Goal: Navigation & Orientation: Find specific page/section

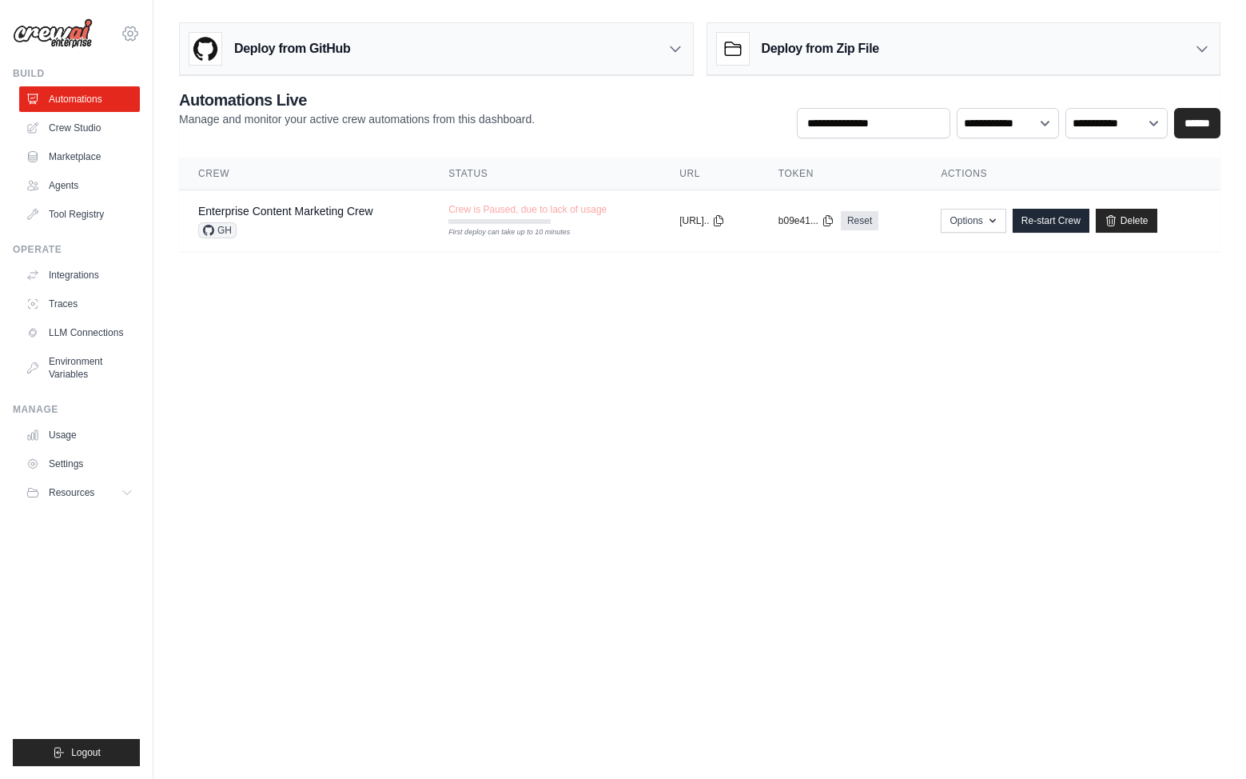
click at [132, 34] on icon at bounding box center [130, 33] width 5 height 5
drag, startPoint x: 432, startPoint y: 403, endPoint x: 420, endPoint y: 484, distance: 82.5
click at [432, 403] on body "[EMAIL_ADDRESS][DOMAIN_NAME] Settings Build Automations Crew Studio" at bounding box center [623, 389] width 1246 height 779
click at [96, 759] on button "Logout" at bounding box center [76, 752] width 127 height 27
click at [82, 160] on link "Marketplace" at bounding box center [81, 157] width 121 height 26
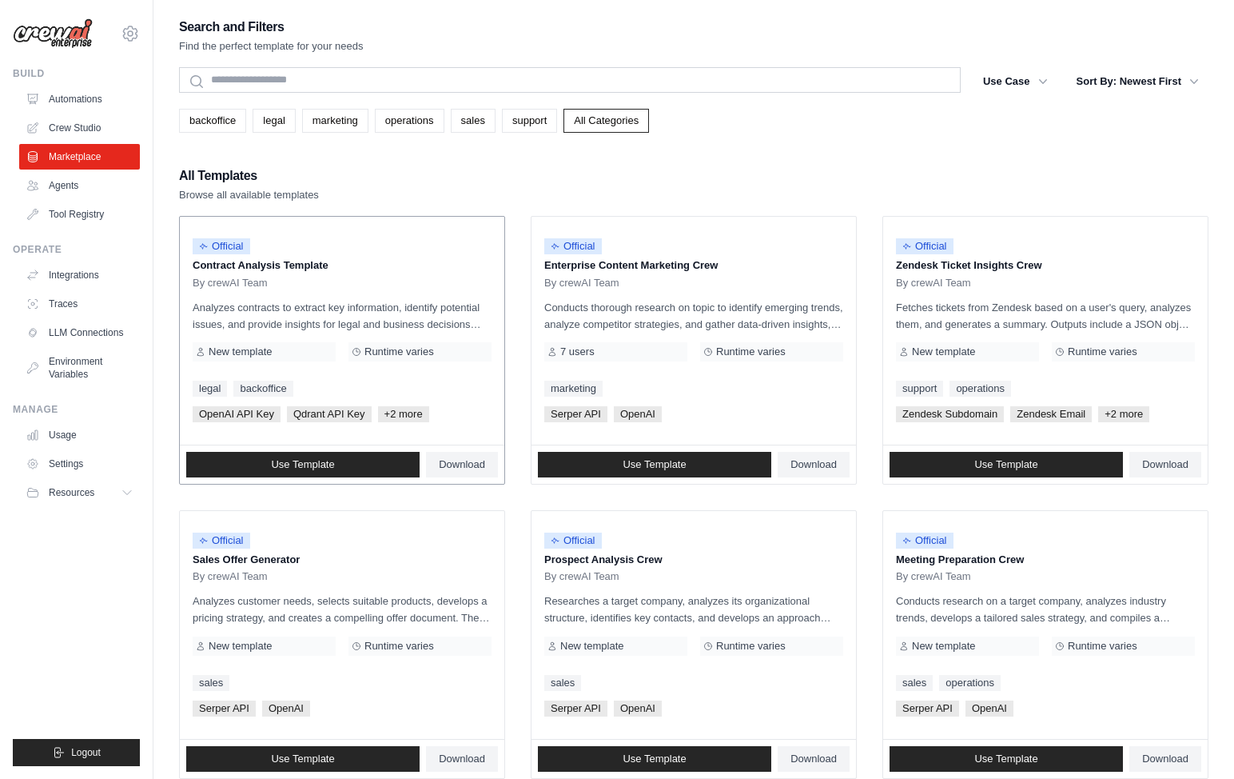
click at [364, 313] on p "Analyzes contracts to extract key information, identify potential issues, and p…" at bounding box center [342, 316] width 299 height 34
click at [719, 289] on div "Official Enterprise Content Marketing Crew By crewAI Team Conducts thorough res…" at bounding box center [694, 331] width 325 height 228
click at [74, 100] on link "Automations" at bounding box center [81, 99] width 121 height 26
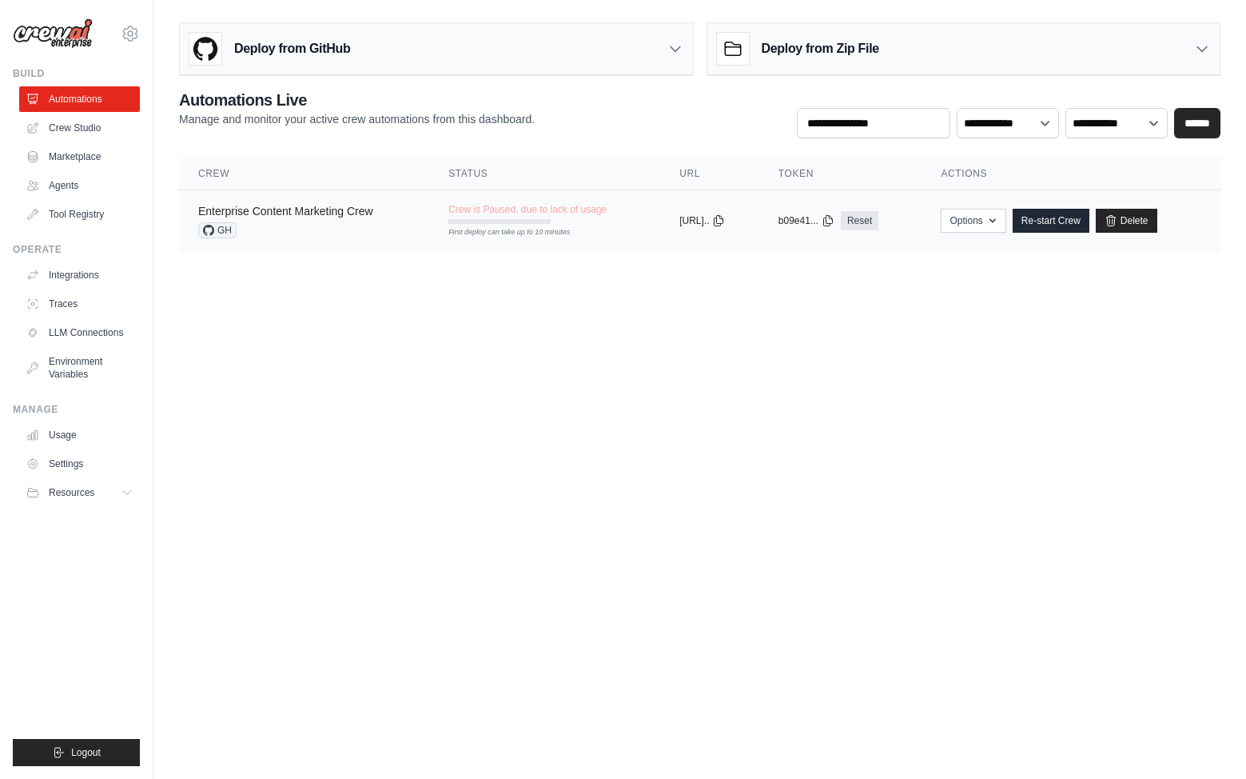
click at [340, 216] on link "Enterprise Content Marketing Crew" at bounding box center [285, 211] width 175 height 13
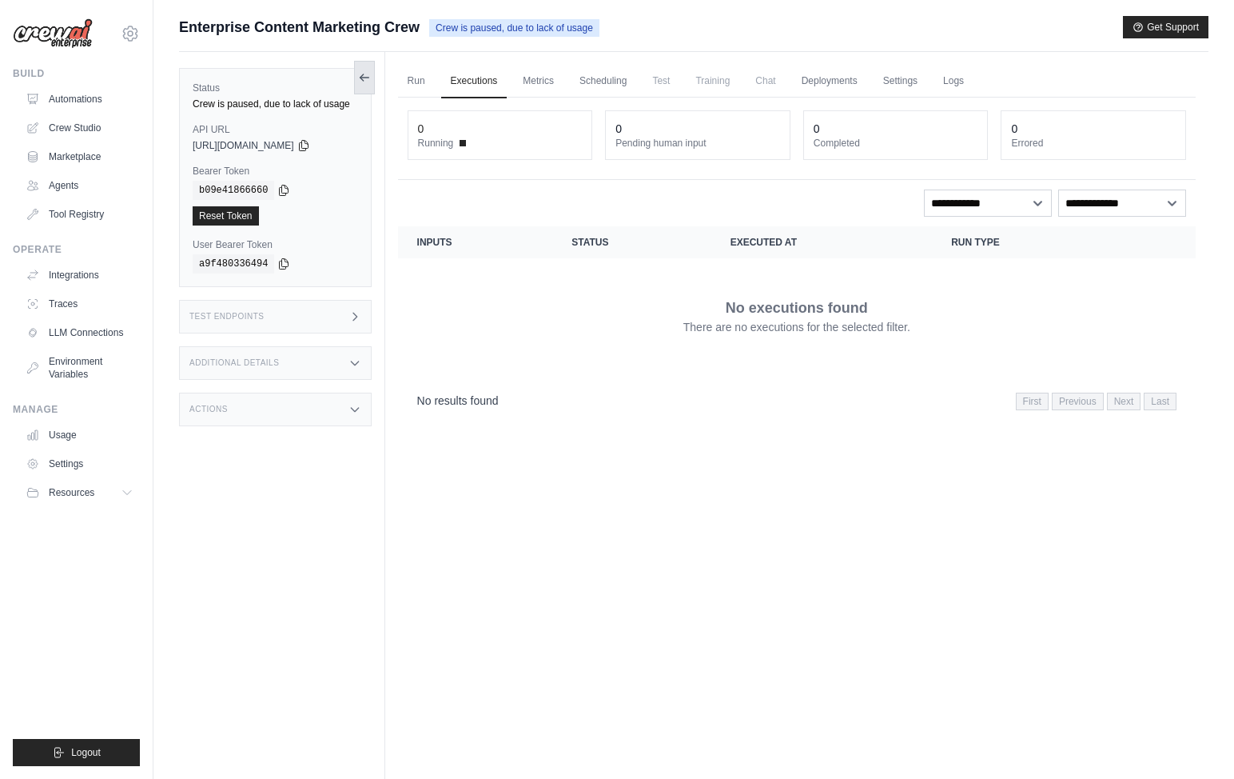
click at [366, 78] on icon at bounding box center [364, 78] width 9 height 0
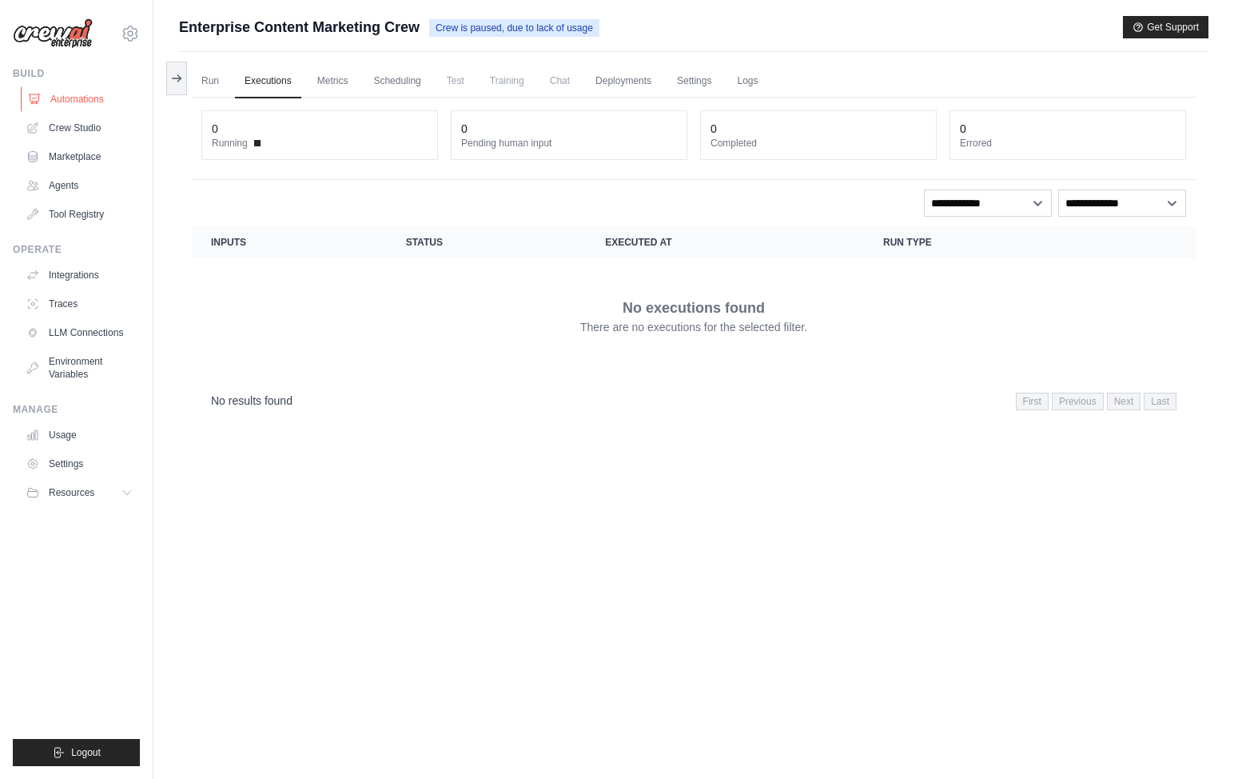
click at [82, 97] on link "Automations" at bounding box center [81, 99] width 121 height 26
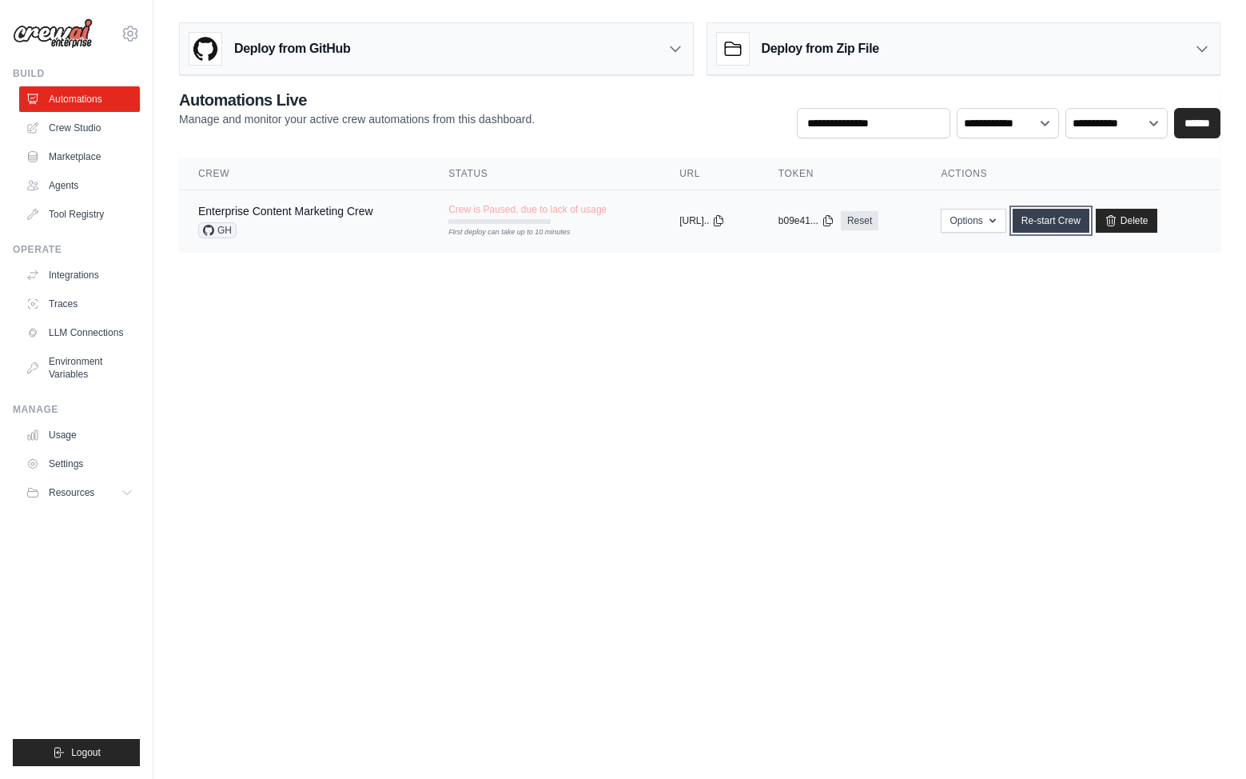
click at [1062, 224] on link "Re-start Crew" at bounding box center [1051, 221] width 77 height 24
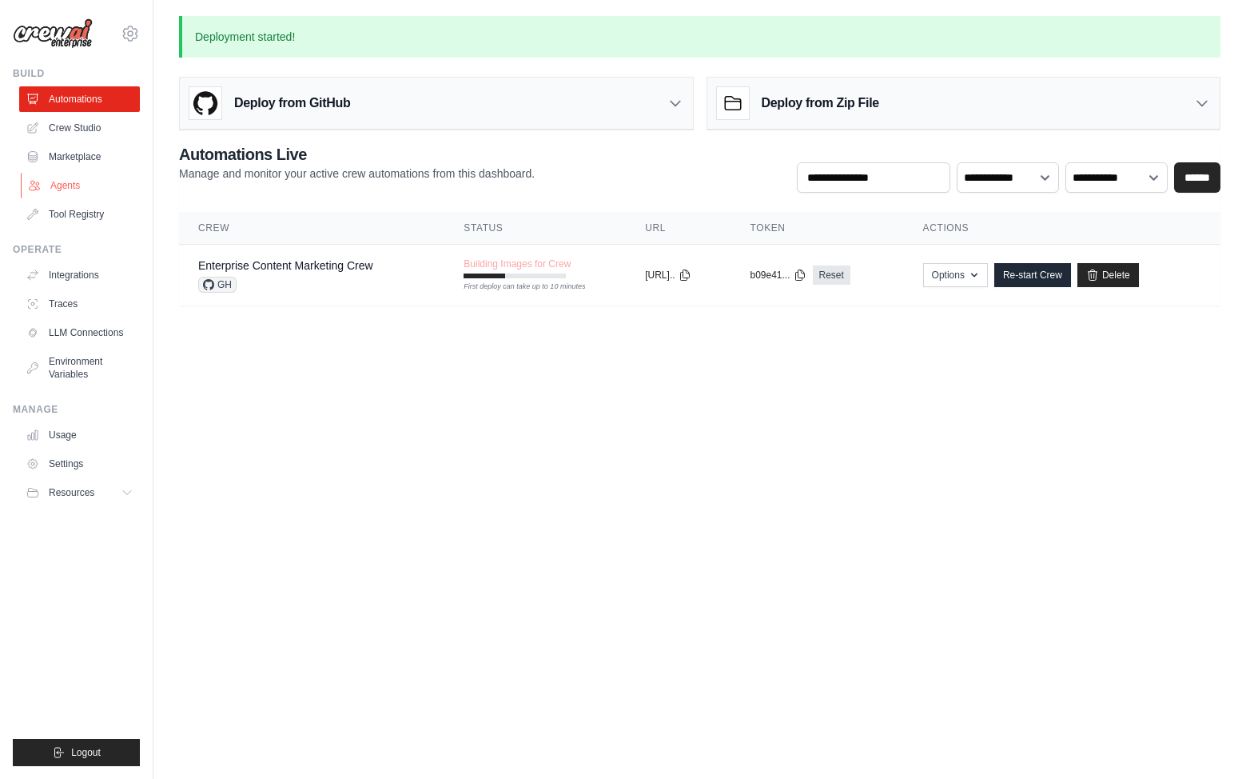
click at [59, 181] on link "Agents" at bounding box center [81, 186] width 121 height 26
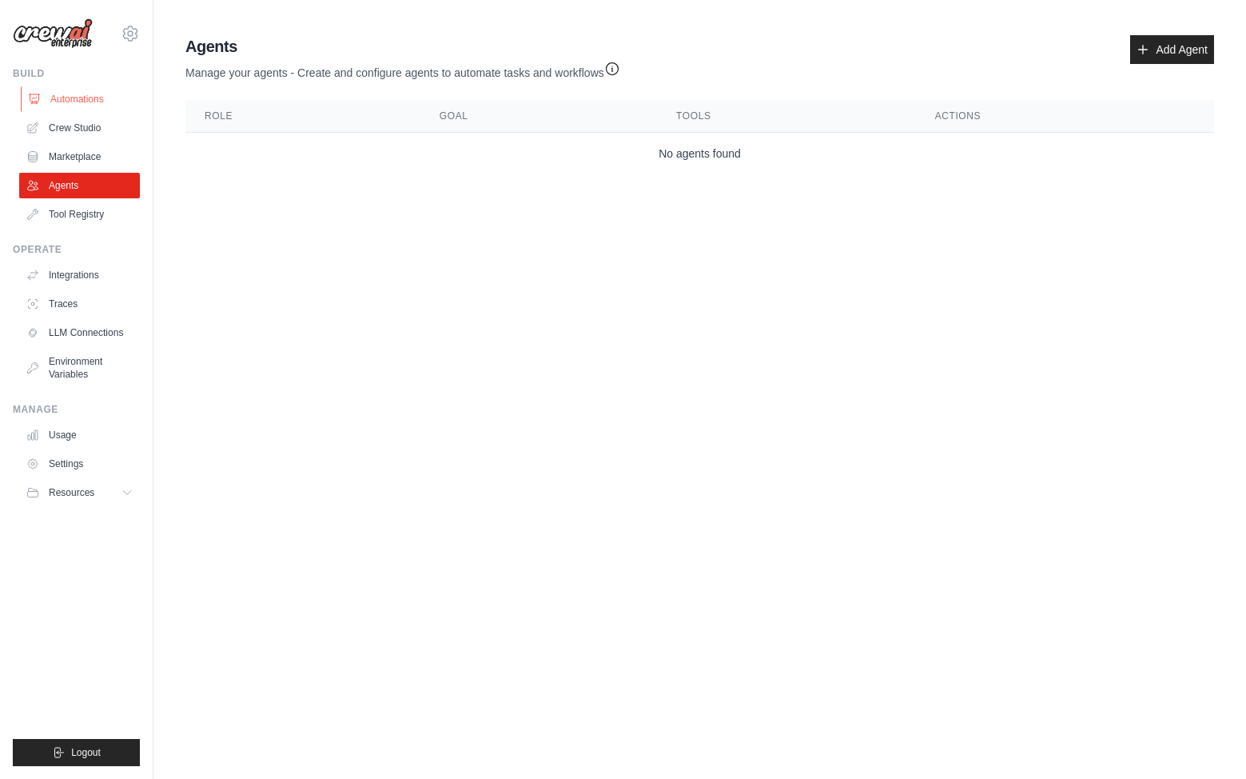
click at [63, 101] on link "Automations" at bounding box center [81, 99] width 121 height 26
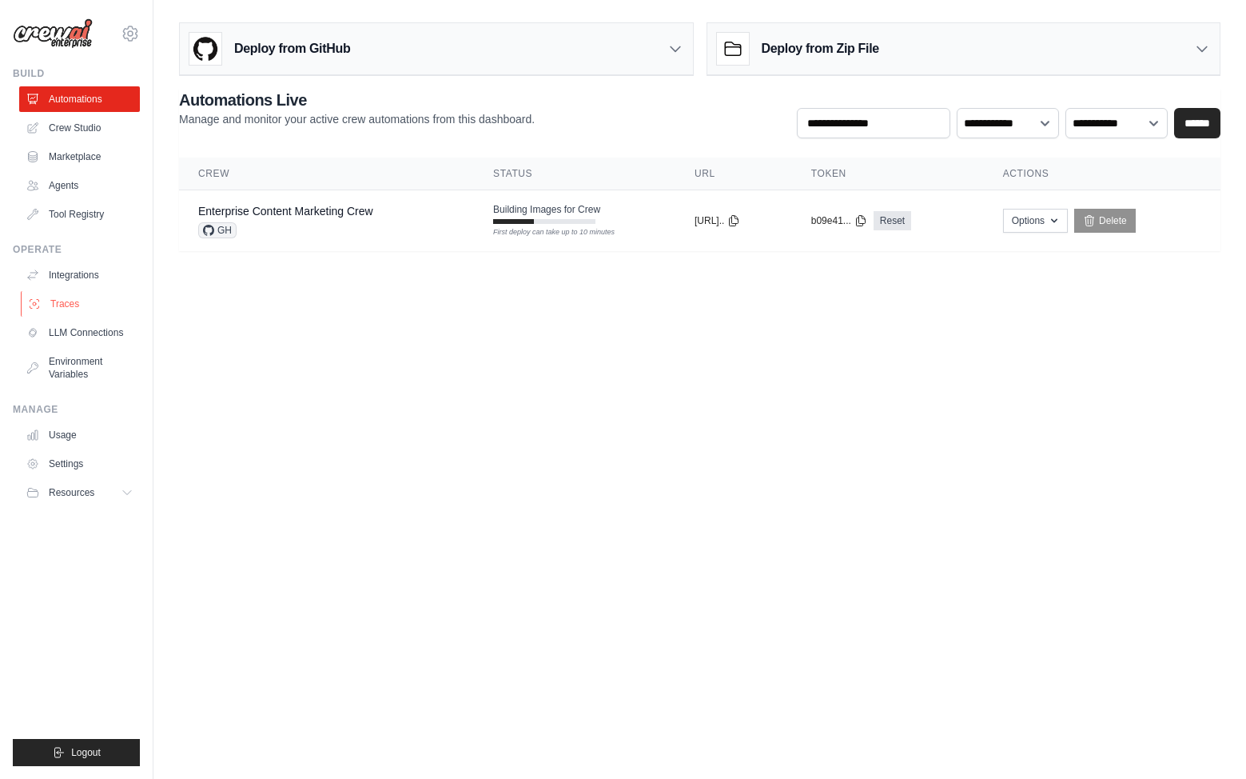
click at [66, 311] on link "Traces" at bounding box center [81, 304] width 121 height 26
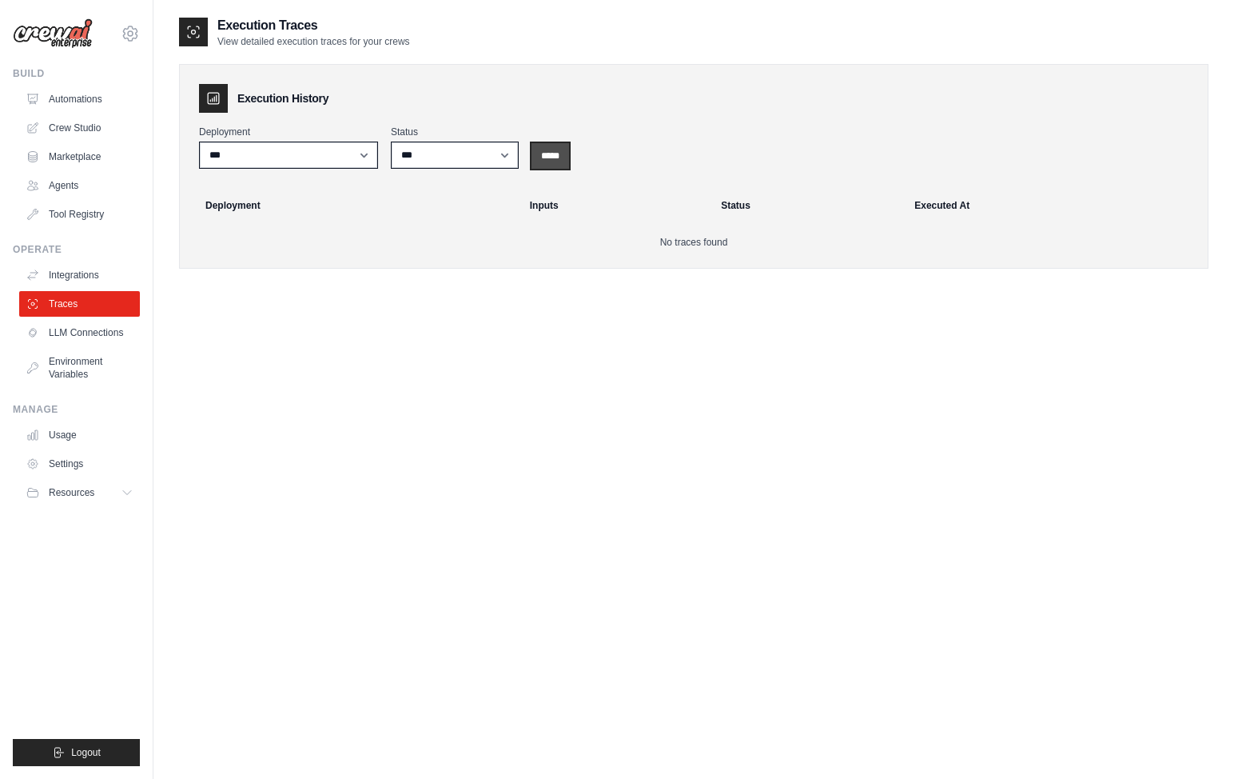
click at [569, 158] on input "*****" at bounding box center [551, 156] width 38 height 26
click at [91, 368] on link "Environment Variables" at bounding box center [81, 368] width 121 height 38
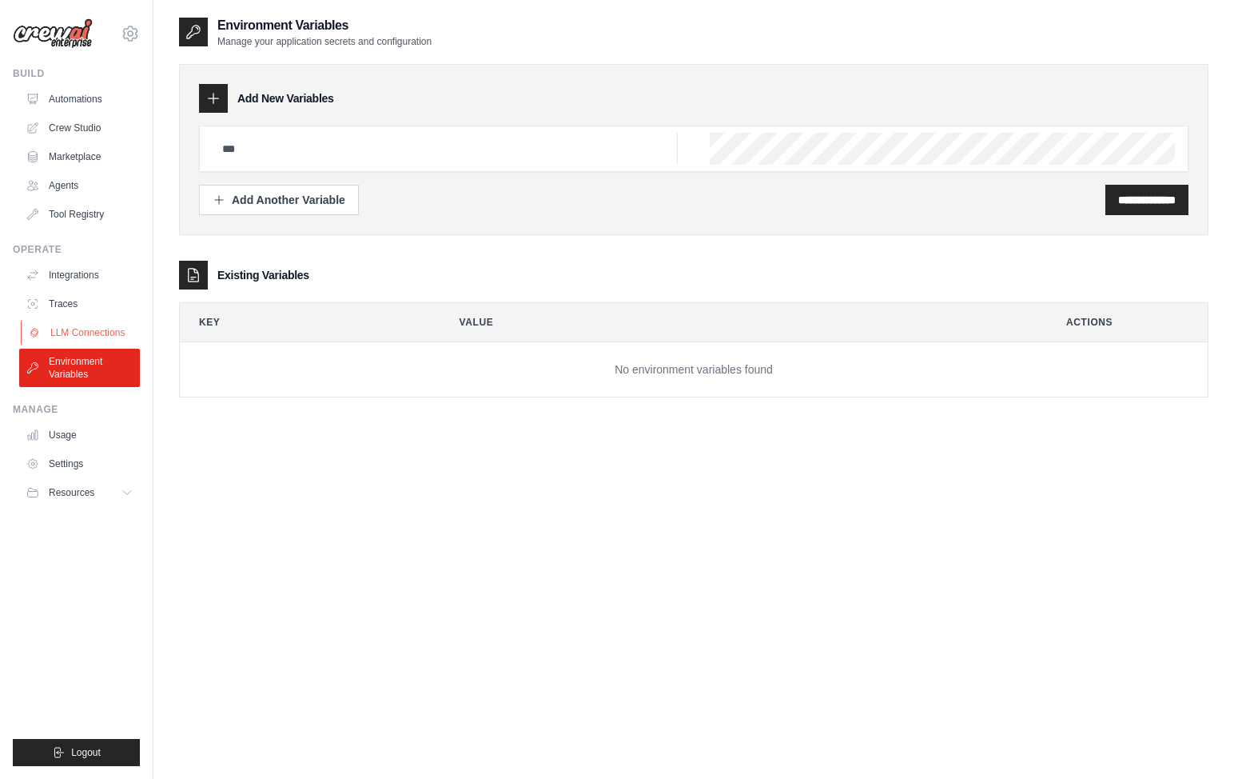
click at [88, 329] on link "LLM Connections" at bounding box center [81, 333] width 121 height 26
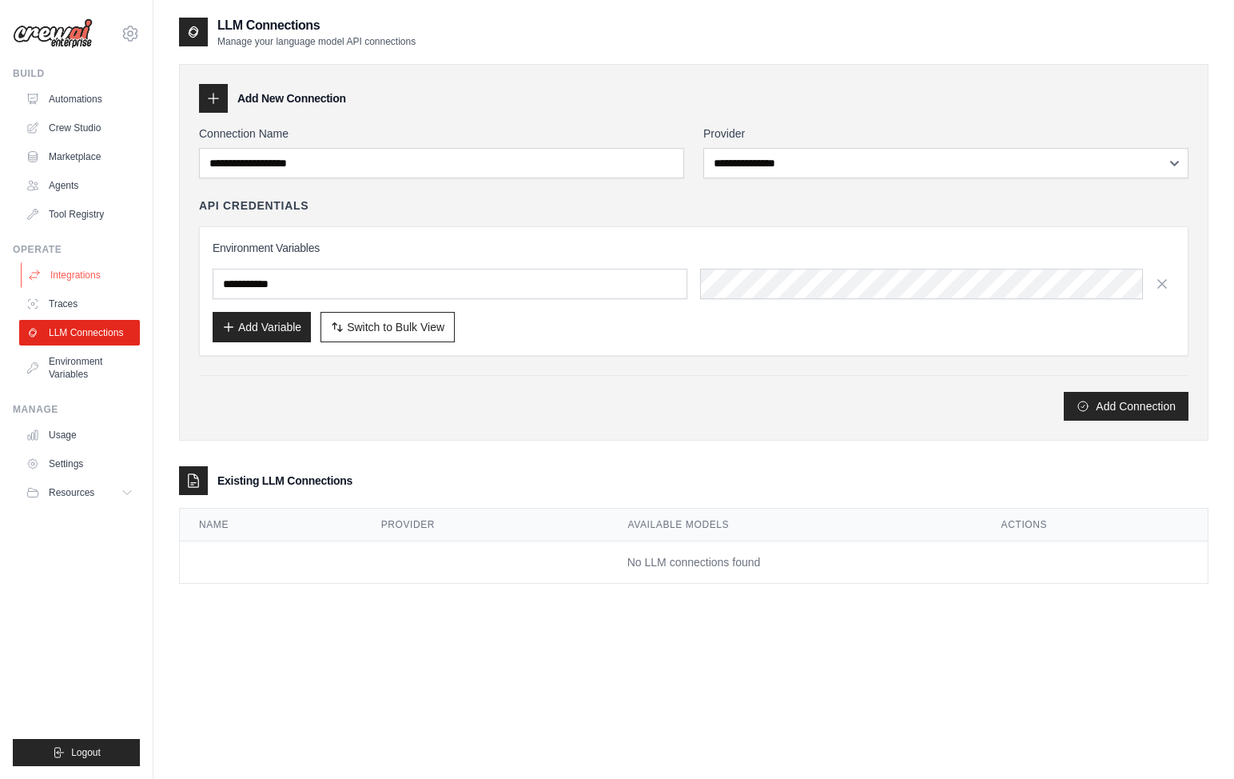
click at [84, 273] on link "Integrations" at bounding box center [81, 275] width 121 height 26
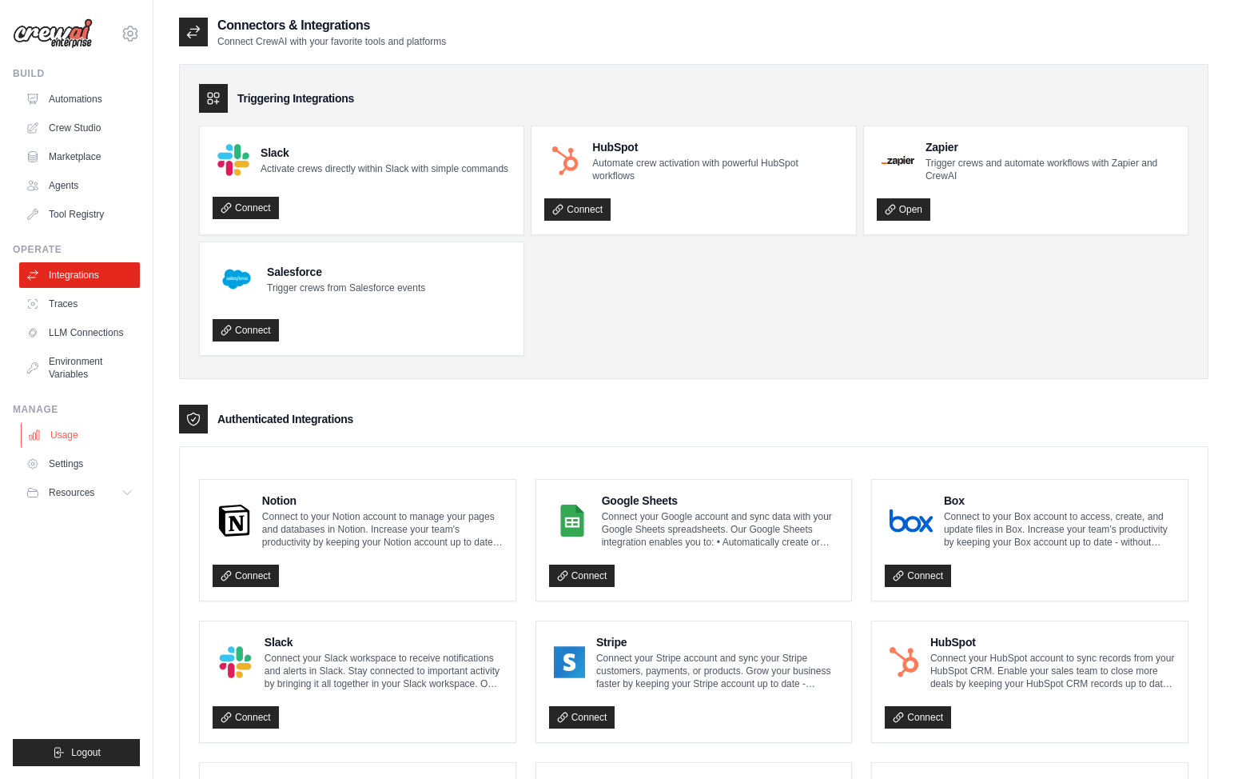
click at [66, 432] on link "Usage" at bounding box center [81, 435] width 121 height 26
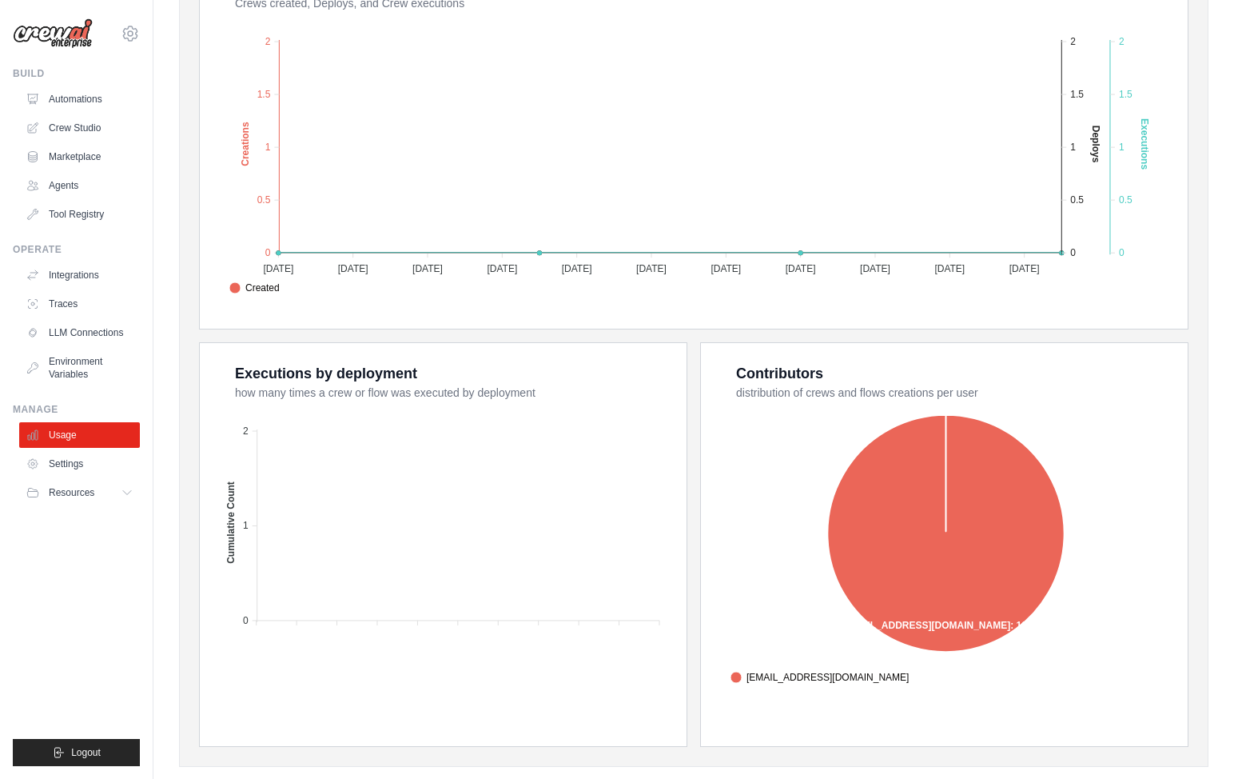
scroll to position [380, 0]
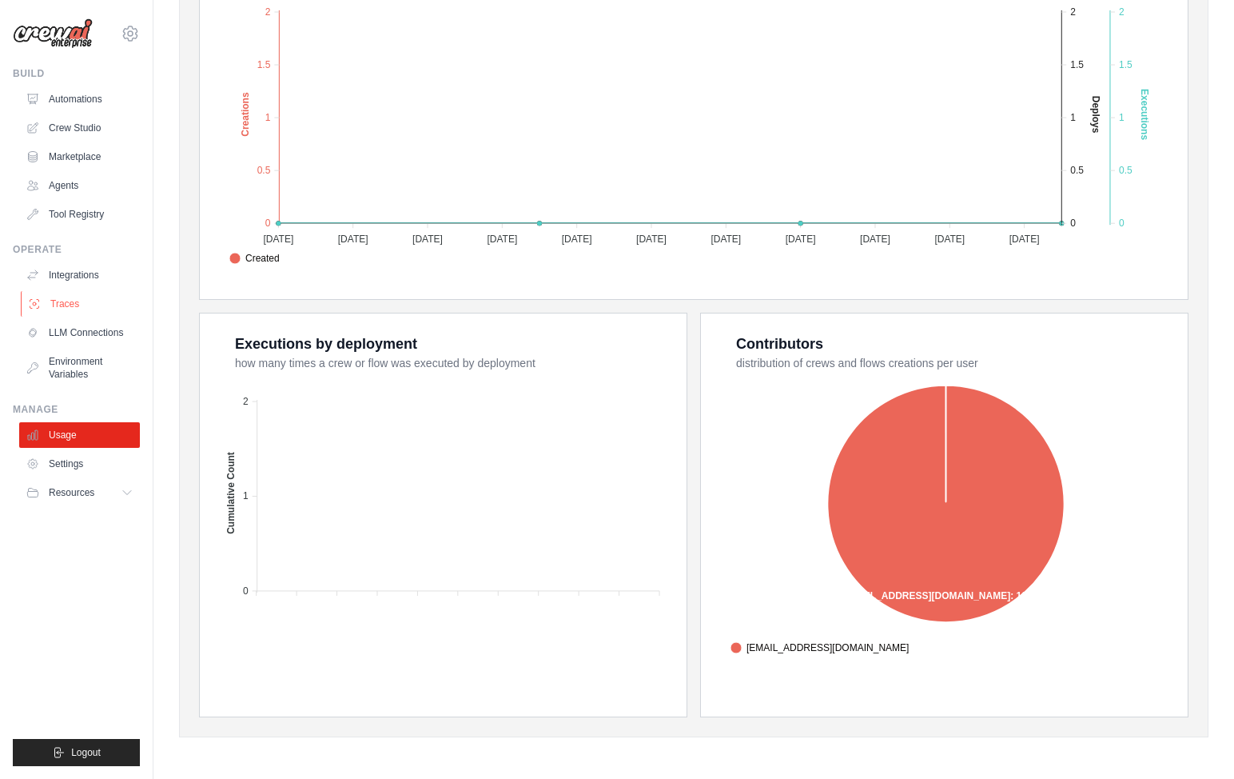
click at [58, 301] on link "Traces" at bounding box center [81, 304] width 121 height 26
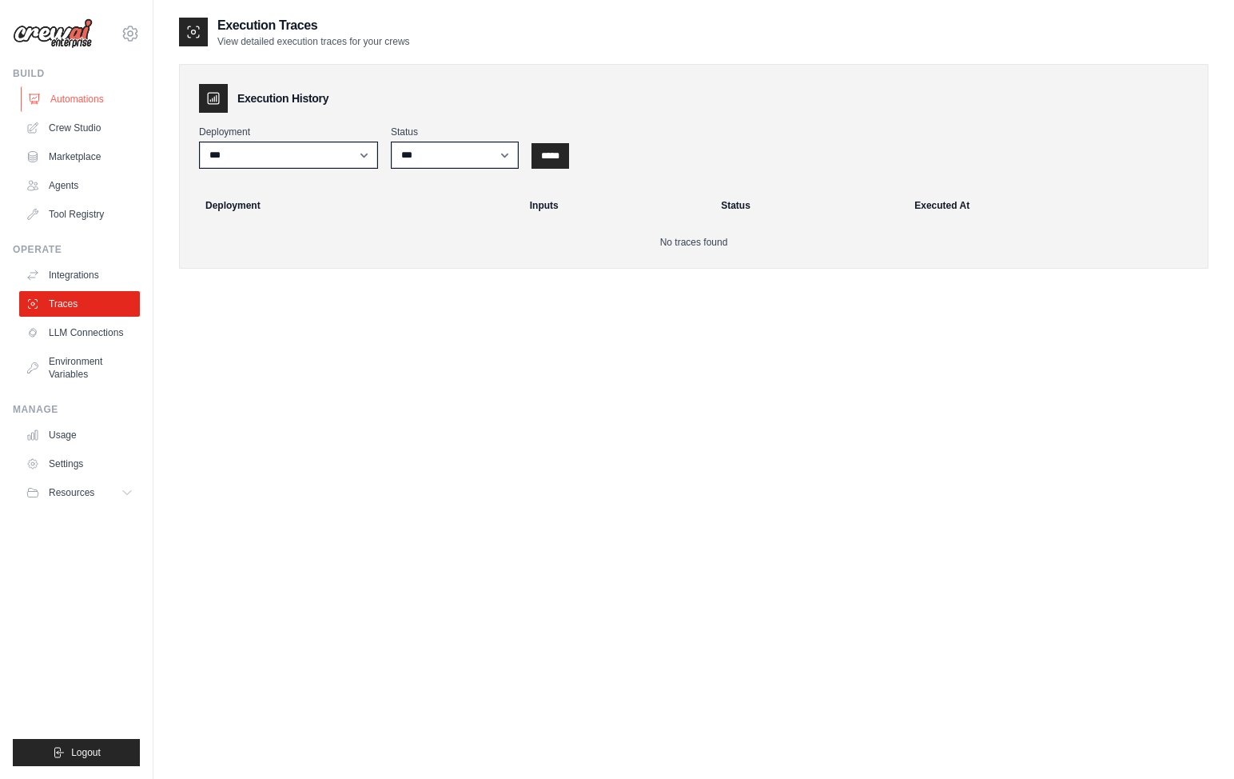
click at [65, 99] on link "Automations" at bounding box center [81, 99] width 121 height 26
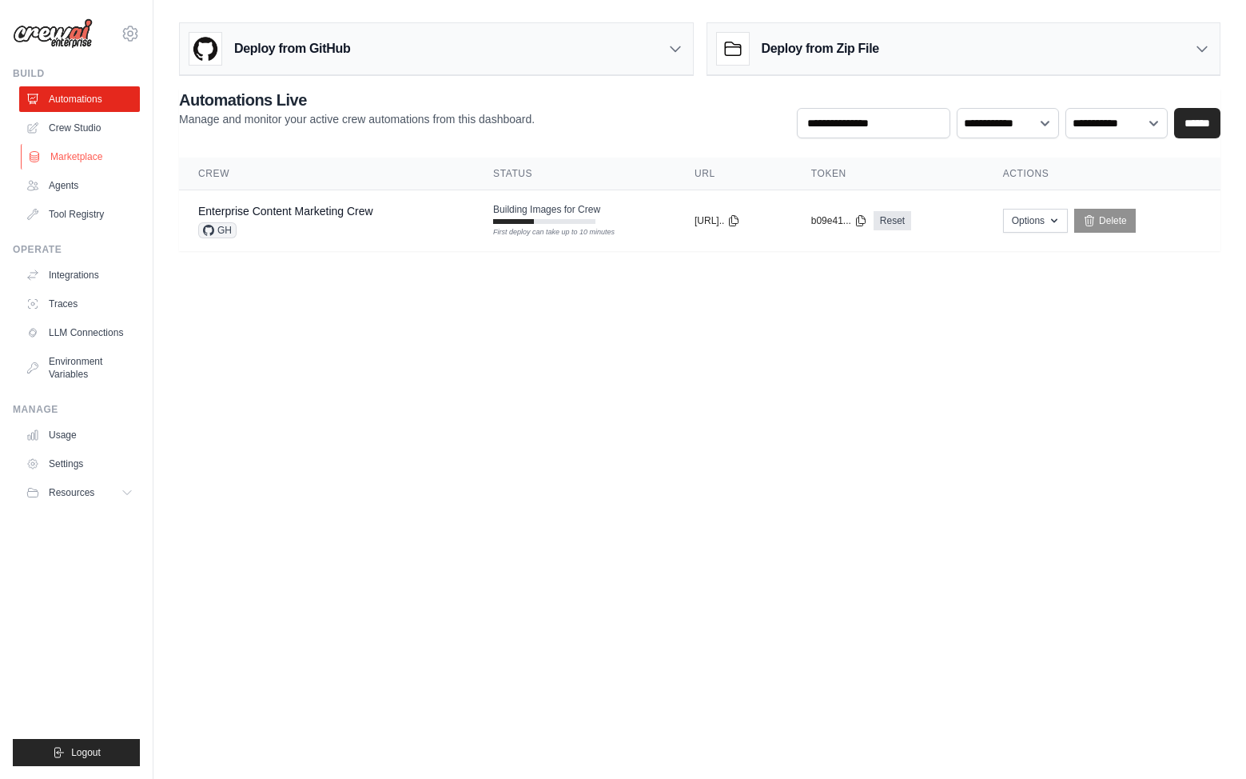
click at [80, 155] on link "Marketplace" at bounding box center [81, 157] width 121 height 26
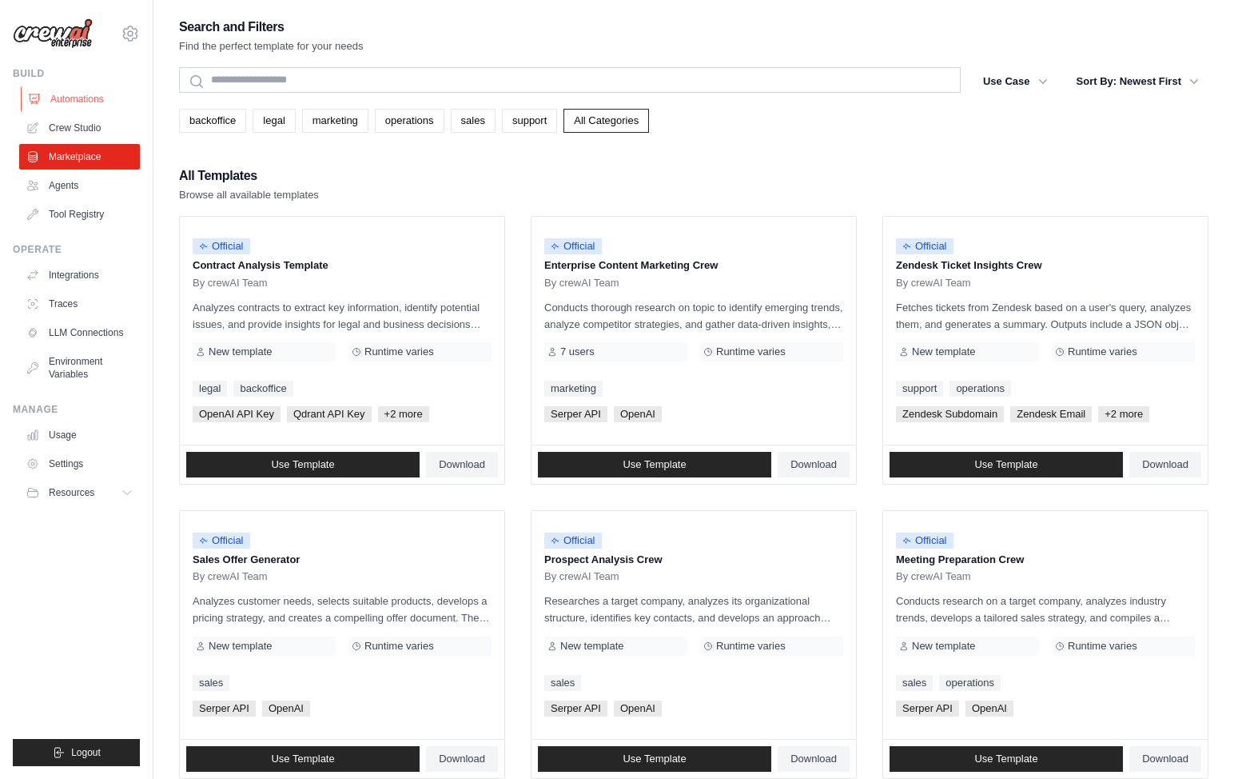
click at [67, 96] on link "Automations" at bounding box center [81, 99] width 121 height 26
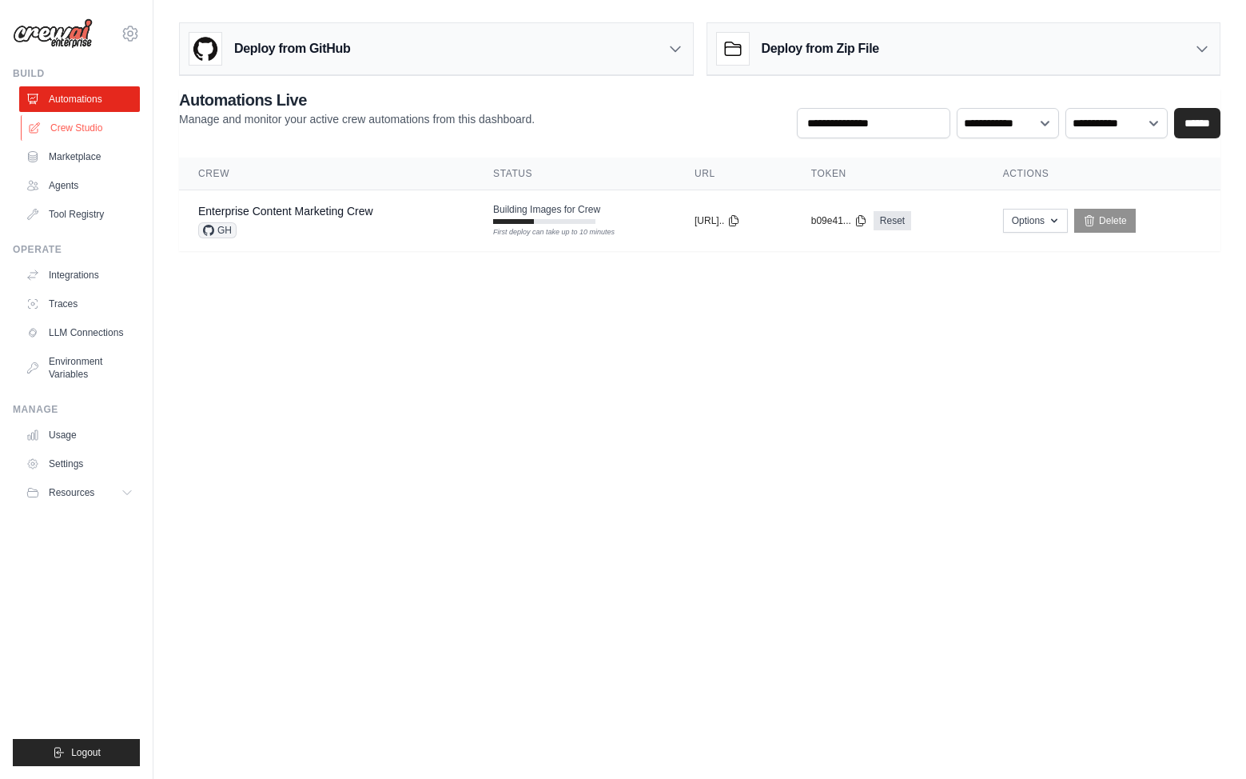
click at [89, 133] on link "Crew Studio" at bounding box center [81, 128] width 121 height 26
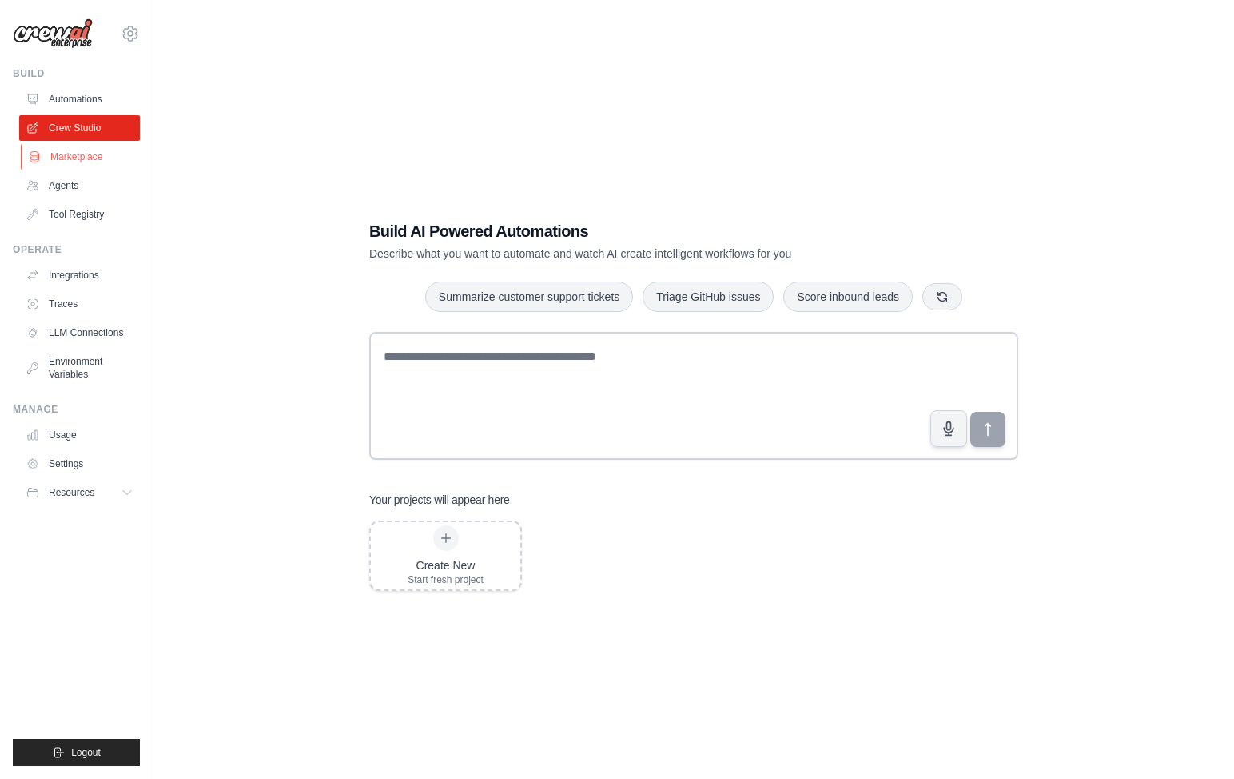
click at [86, 153] on link "Marketplace" at bounding box center [81, 157] width 121 height 26
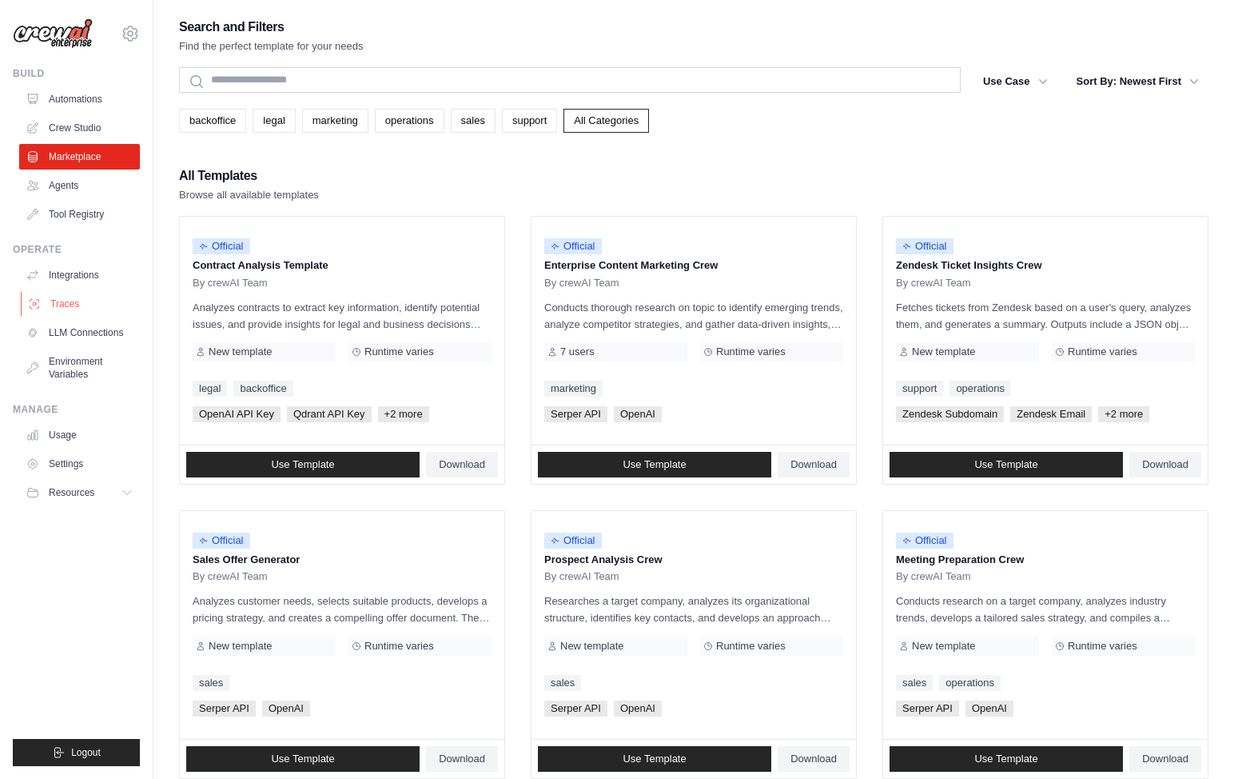
click at [63, 301] on link "Traces" at bounding box center [81, 304] width 121 height 26
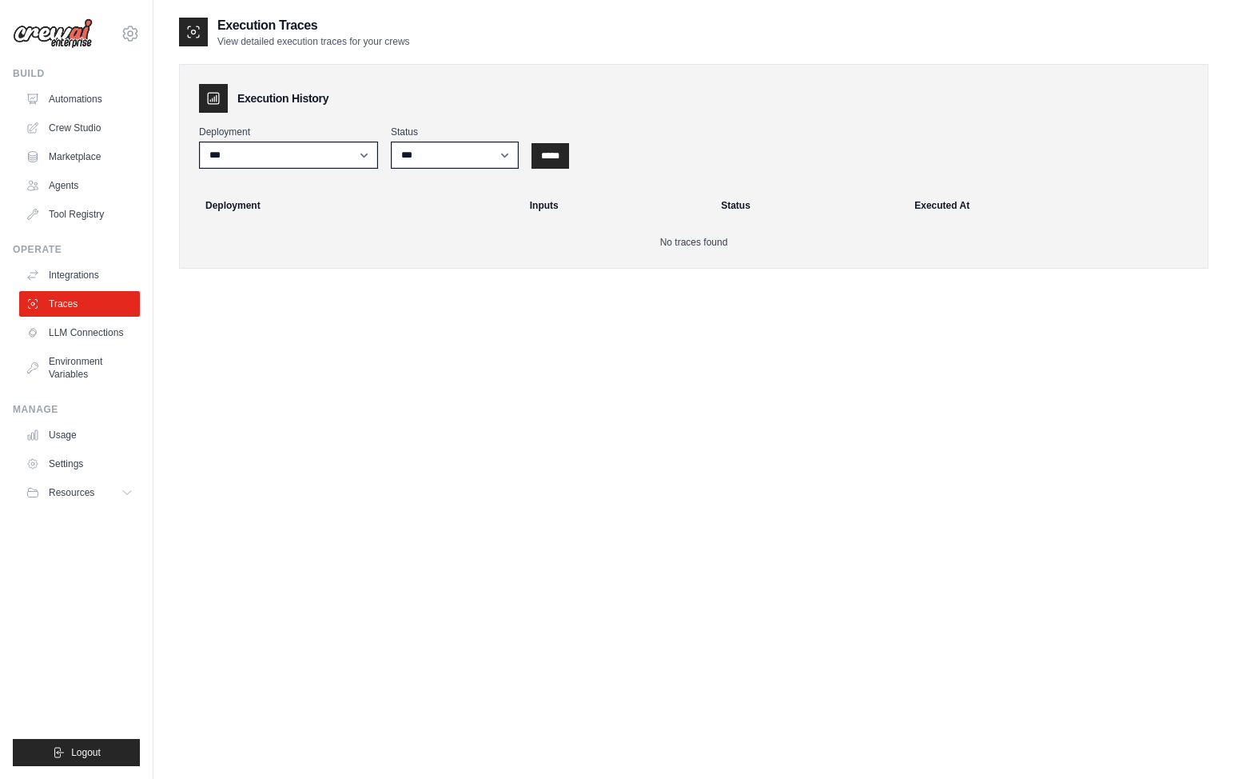
click at [243, 388] on div "**********" at bounding box center [694, 405] width 1030 height 779
